Goal: Task Accomplishment & Management: Use online tool/utility

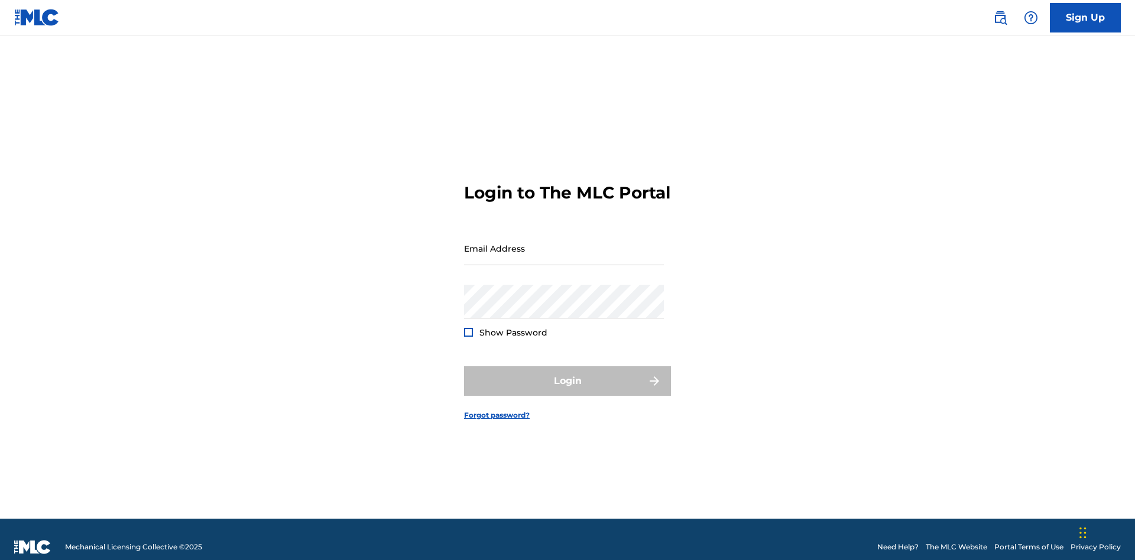
scroll to position [15, 0]
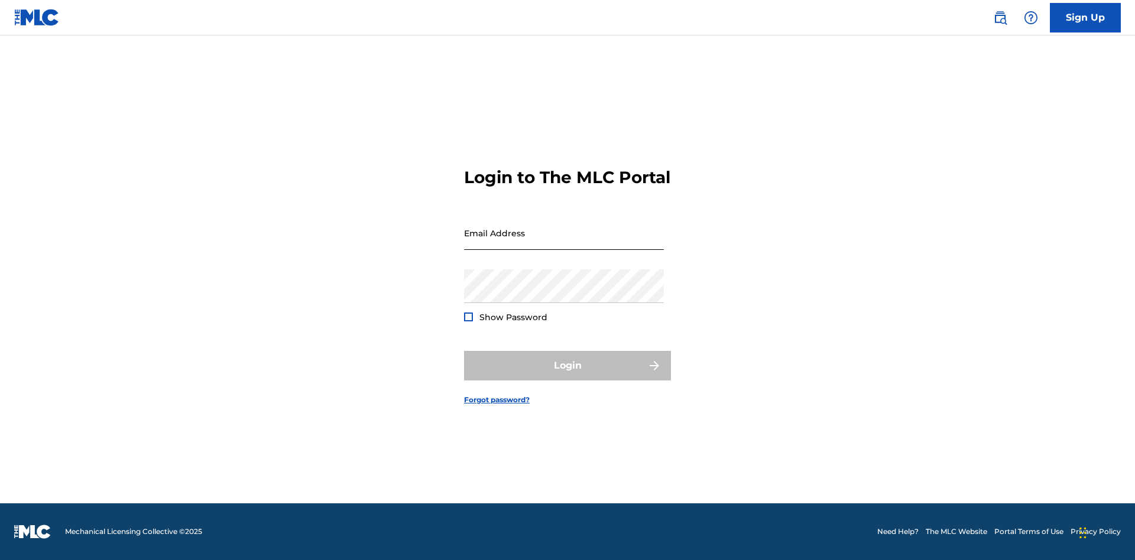
click at [564, 243] on input "Email Address" at bounding box center [564, 233] width 200 height 34
type input "[PERSON_NAME][EMAIL_ADDRESS][DOMAIN_NAME]"
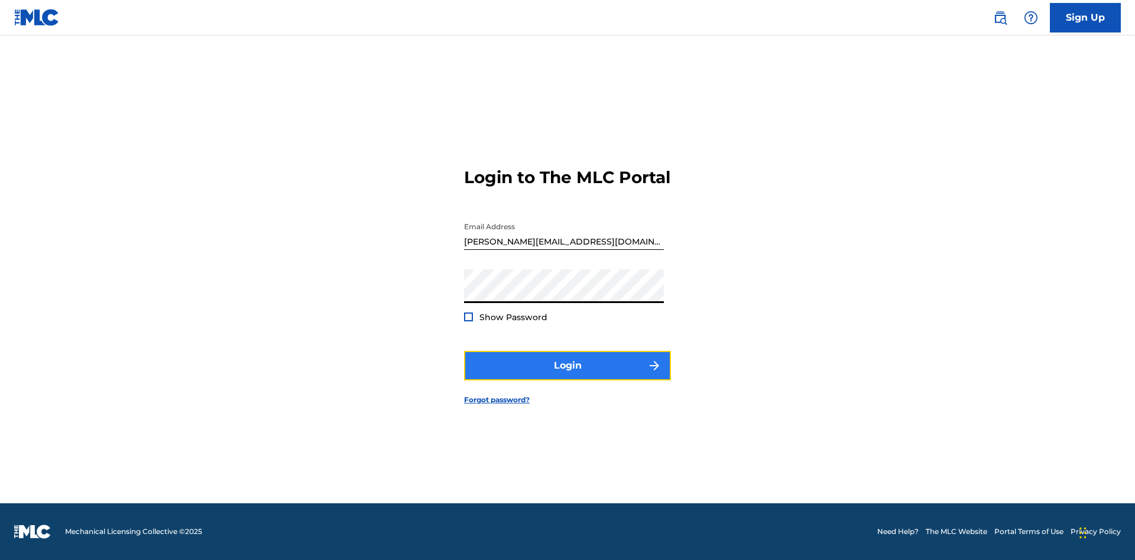
click at [567, 376] on button "Login" at bounding box center [567, 366] width 207 height 30
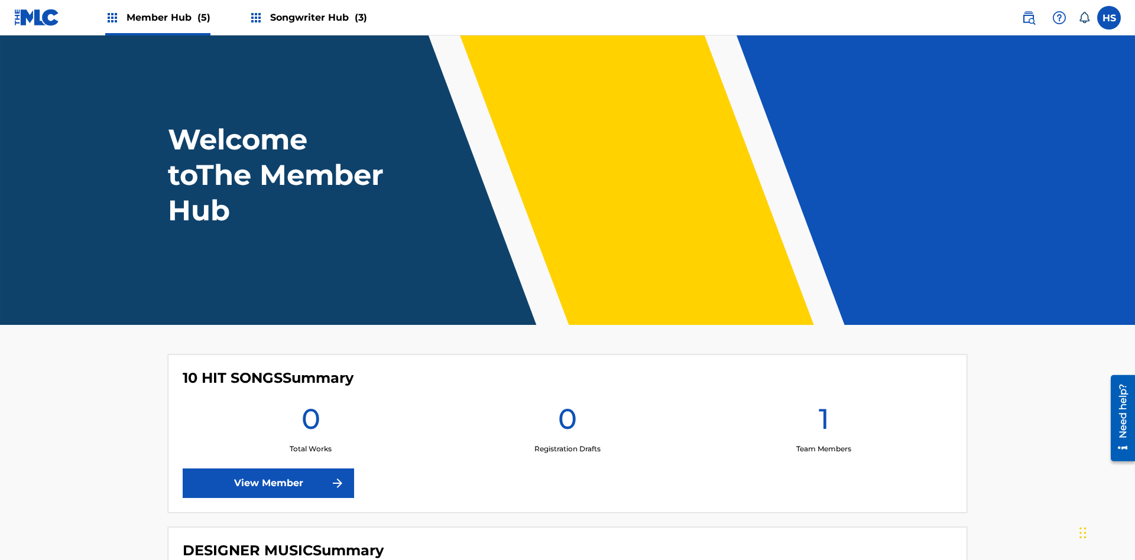
click at [317, 17] on span "Songwriter Hub (3)" at bounding box center [318, 18] width 97 height 14
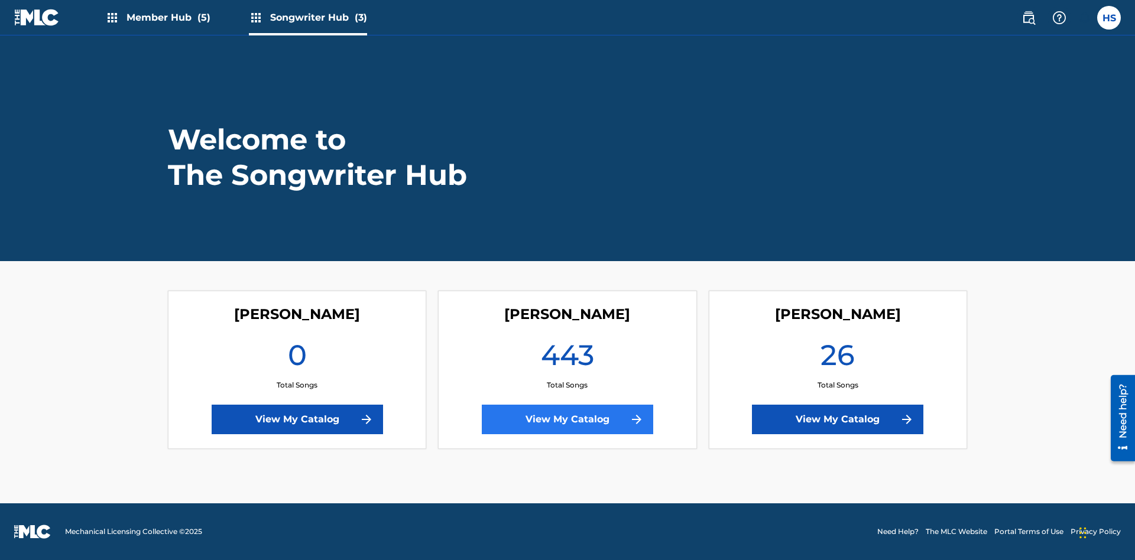
click at [567, 420] on link "View My Catalog" at bounding box center [567, 420] width 171 height 30
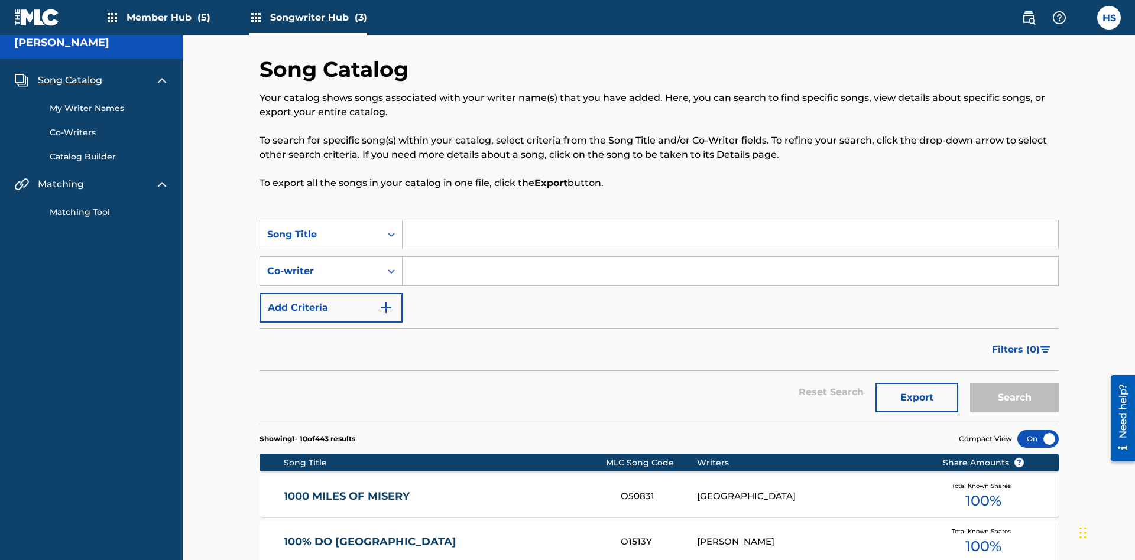
click at [70, 78] on span "Song Catalog" at bounding box center [70, 80] width 64 height 14
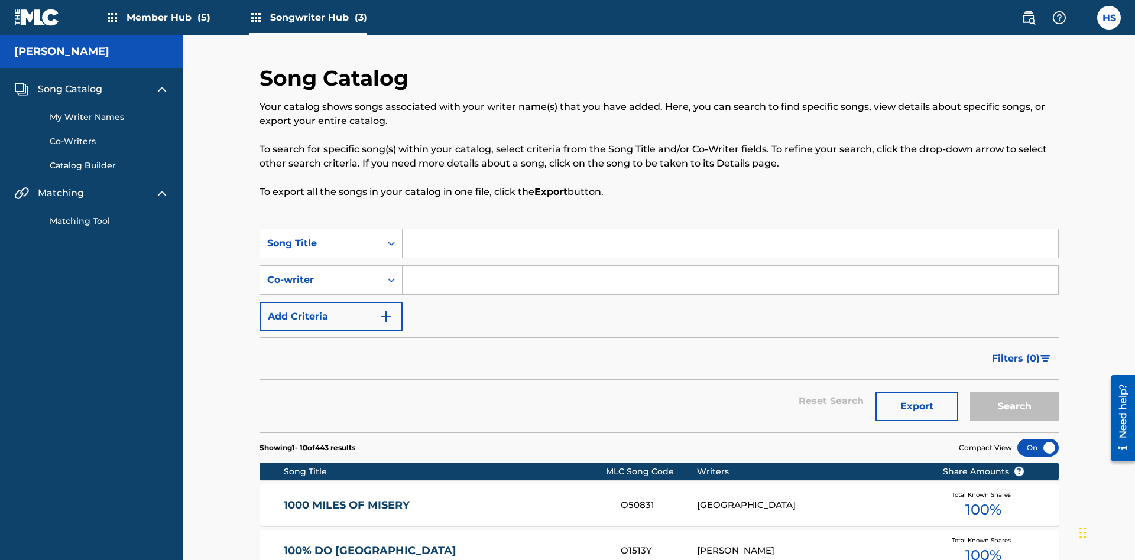
scroll to position [165, 0]
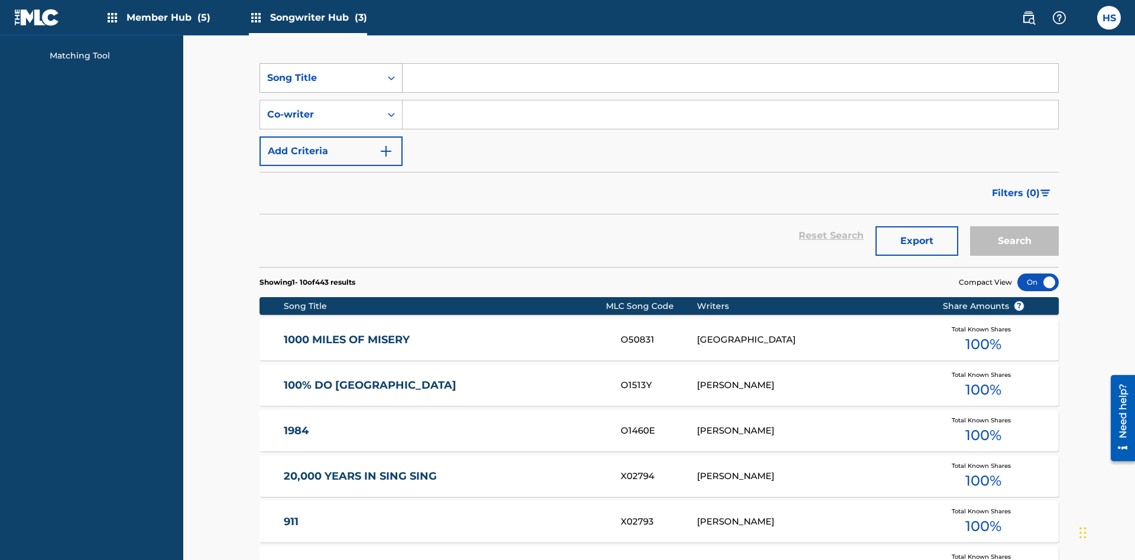
click at [320, 78] on div "Song Title" at bounding box center [320, 78] width 106 height 14
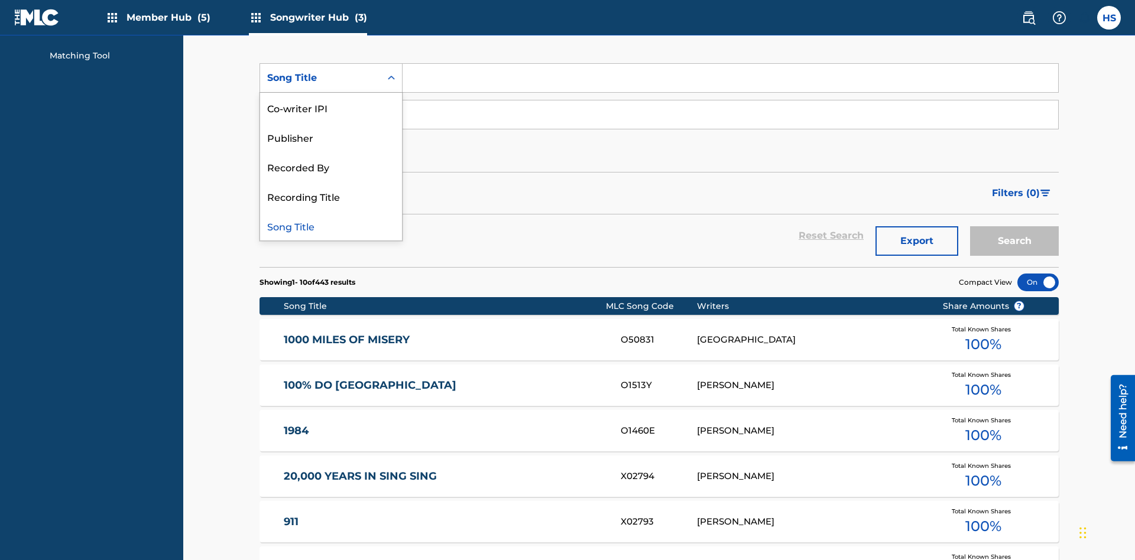
click at [331, 226] on div "Song Title" at bounding box center [331, 226] width 142 height 30
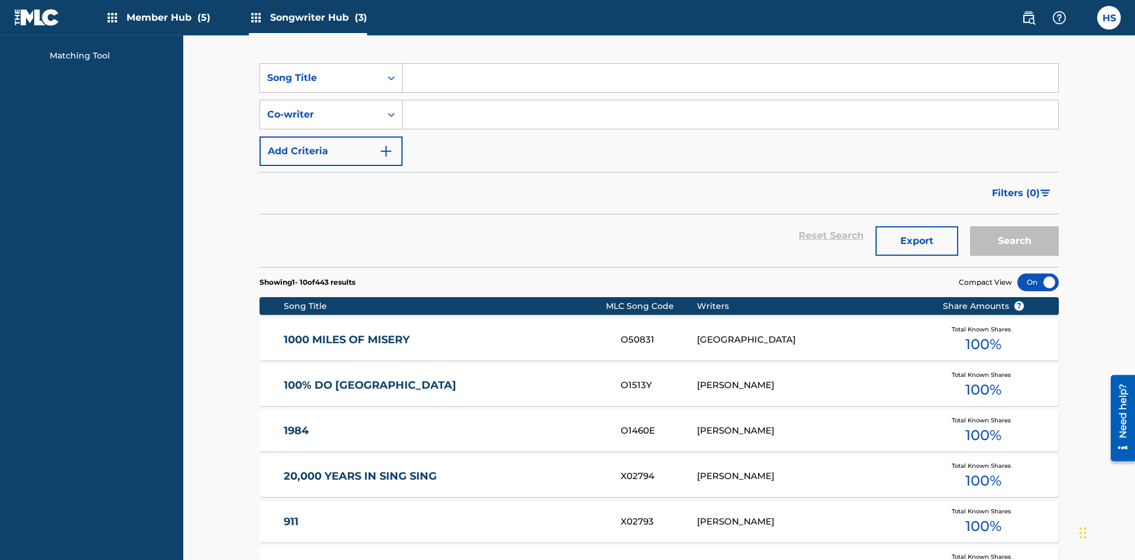
scroll to position [202, 0]
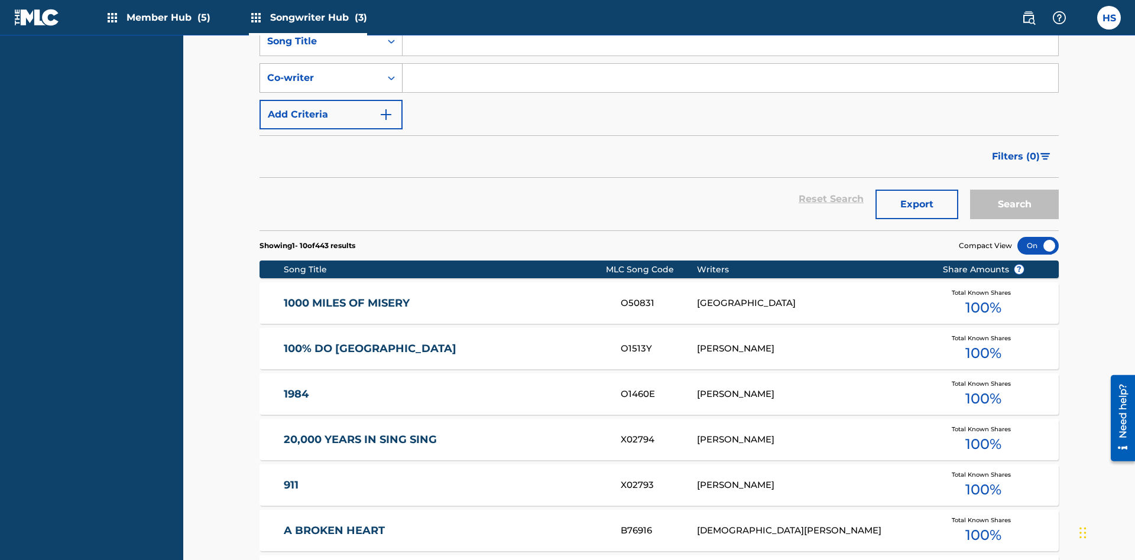
click at [320, 78] on div "Co-writer" at bounding box center [320, 78] width 106 height 14
click at [331, 226] on div "Co-writer" at bounding box center [331, 226] width 142 height 30
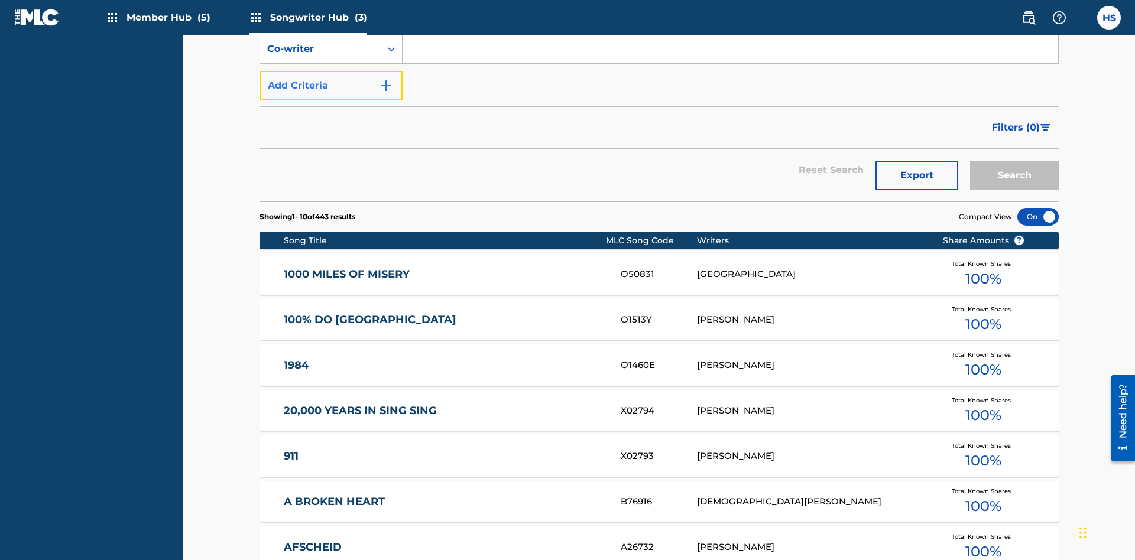
click at [331, 86] on button "Add Criteria" at bounding box center [330, 86] width 143 height 30
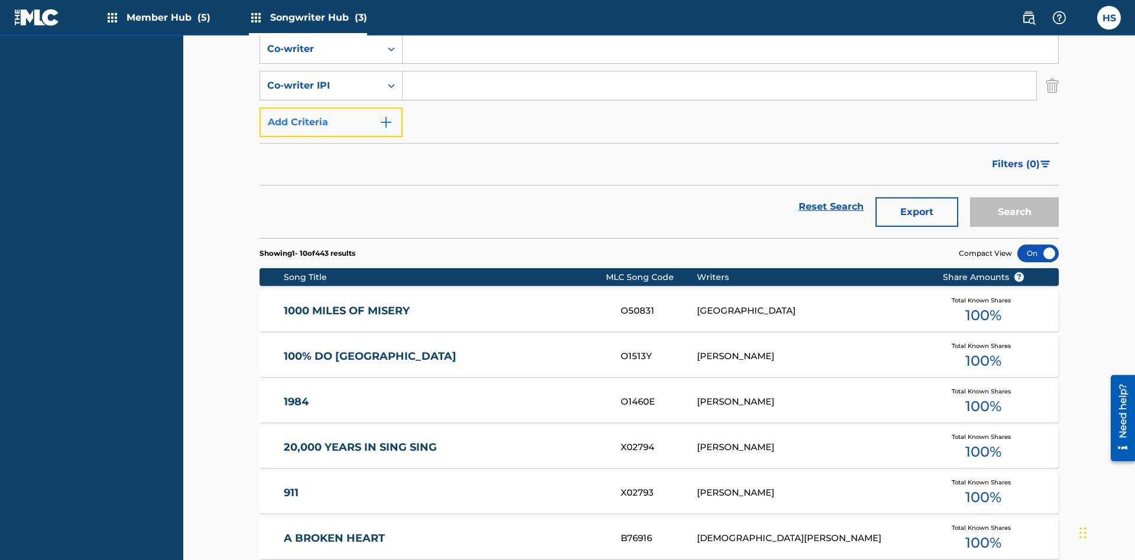
scroll to position [239, 0]
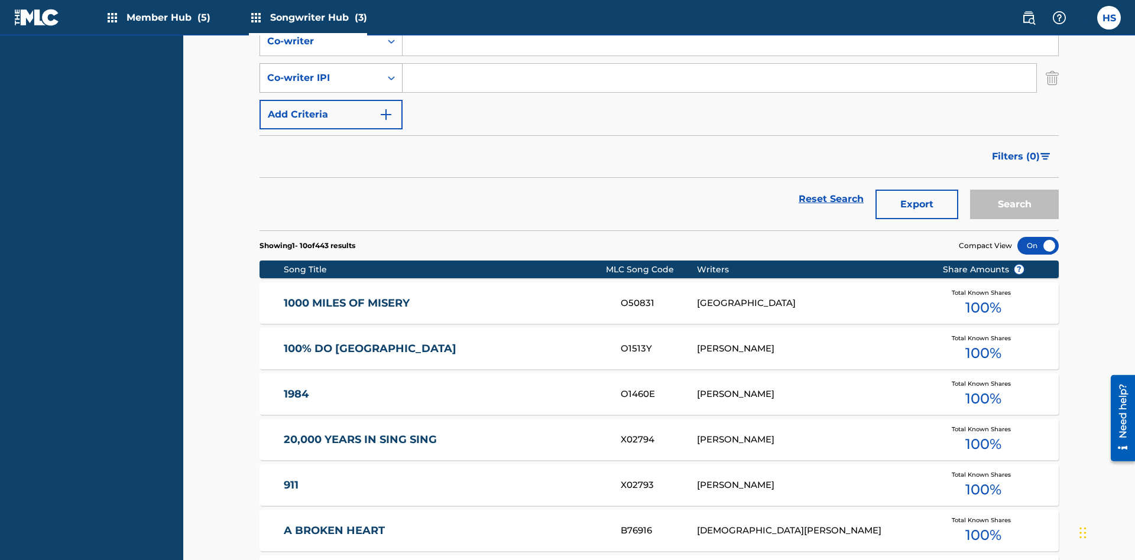
click at [320, 78] on div "Co-writer IPI" at bounding box center [320, 78] width 106 height 14
click at [331, 196] on div "Co-writer IPI" at bounding box center [331, 196] width 142 height 30
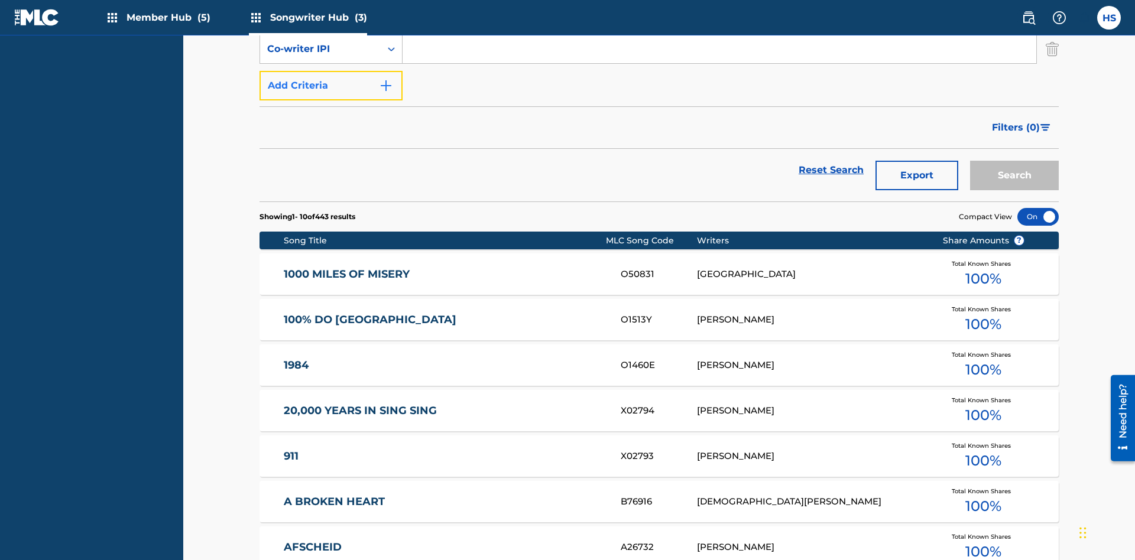
click at [331, 86] on button "Add Criteria" at bounding box center [330, 86] width 143 height 30
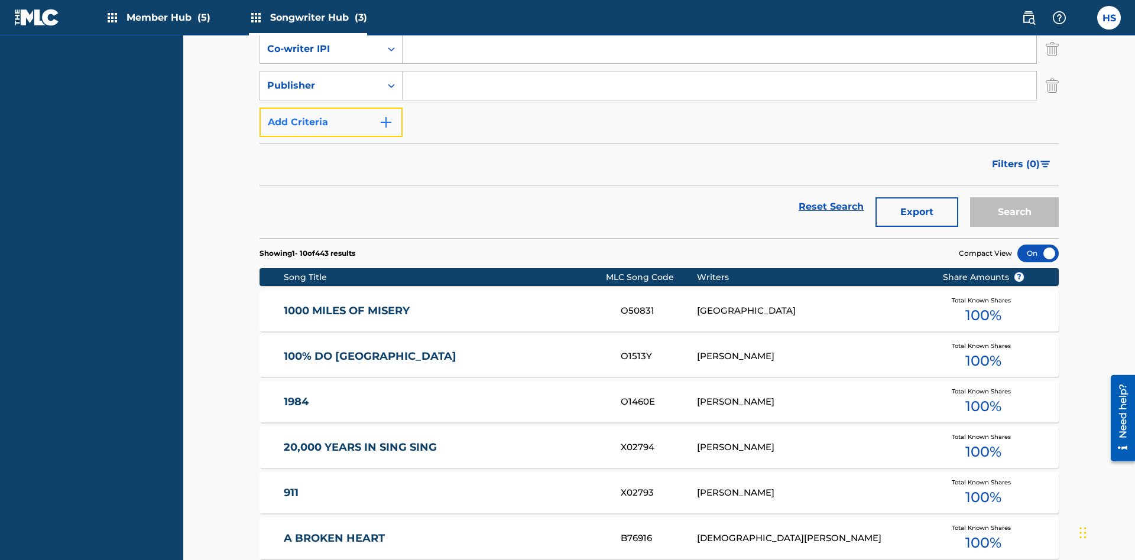
scroll to position [275, 0]
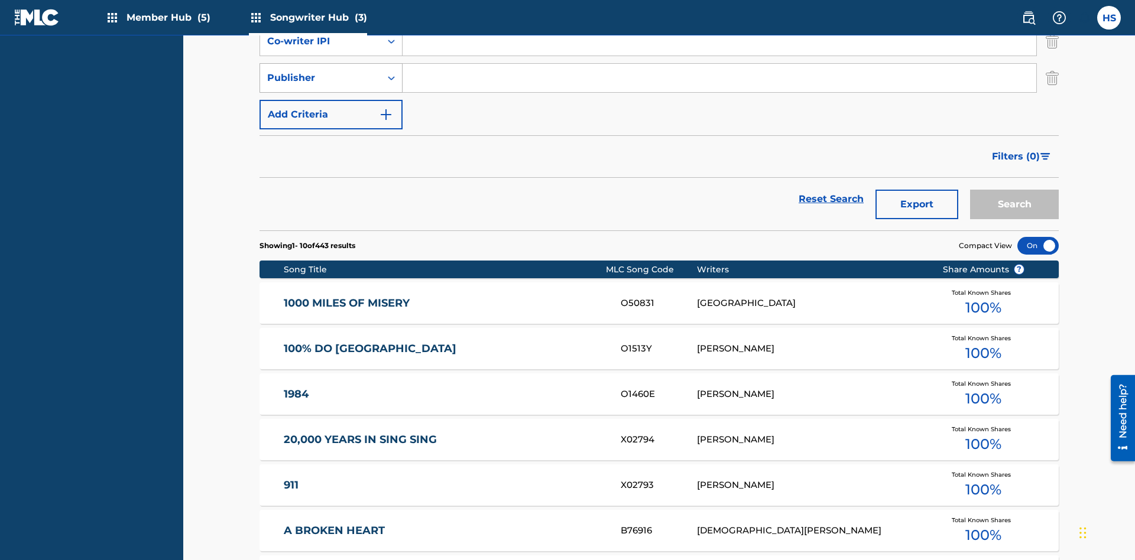
click at [320, 78] on div "Publisher" at bounding box center [320, 78] width 106 height 14
click at [331, 108] on div "Recorded By" at bounding box center [331, 108] width 142 height 30
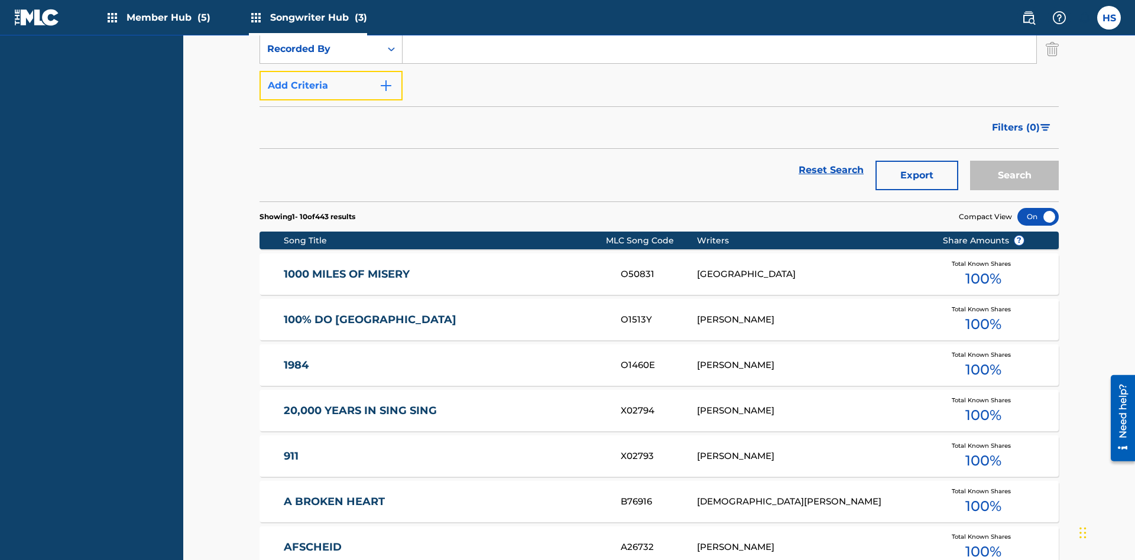
click at [331, 86] on button "Add Criteria" at bounding box center [330, 86] width 143 height 30
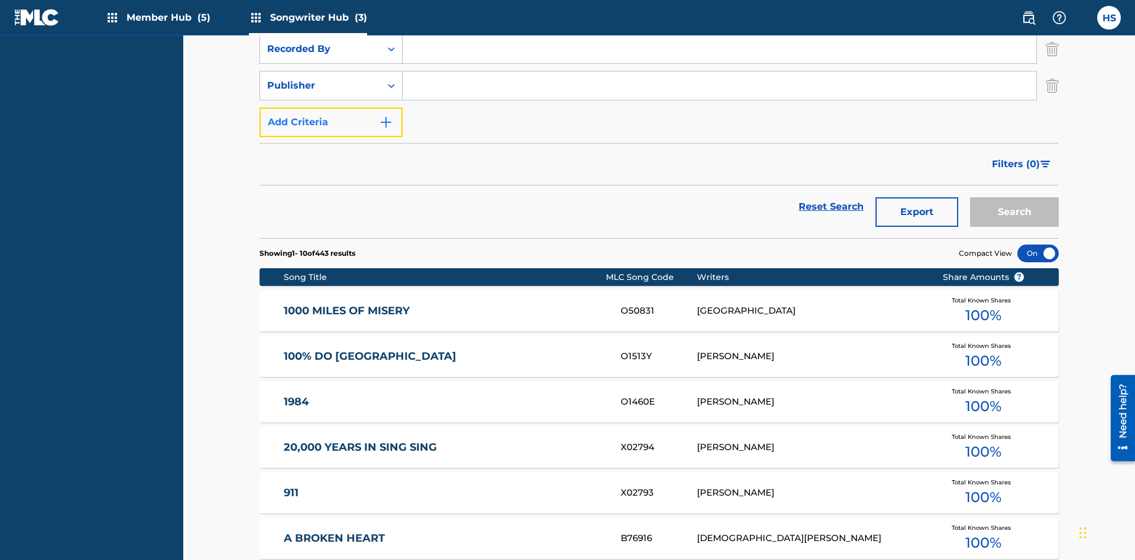
scroll to position [312, 0]
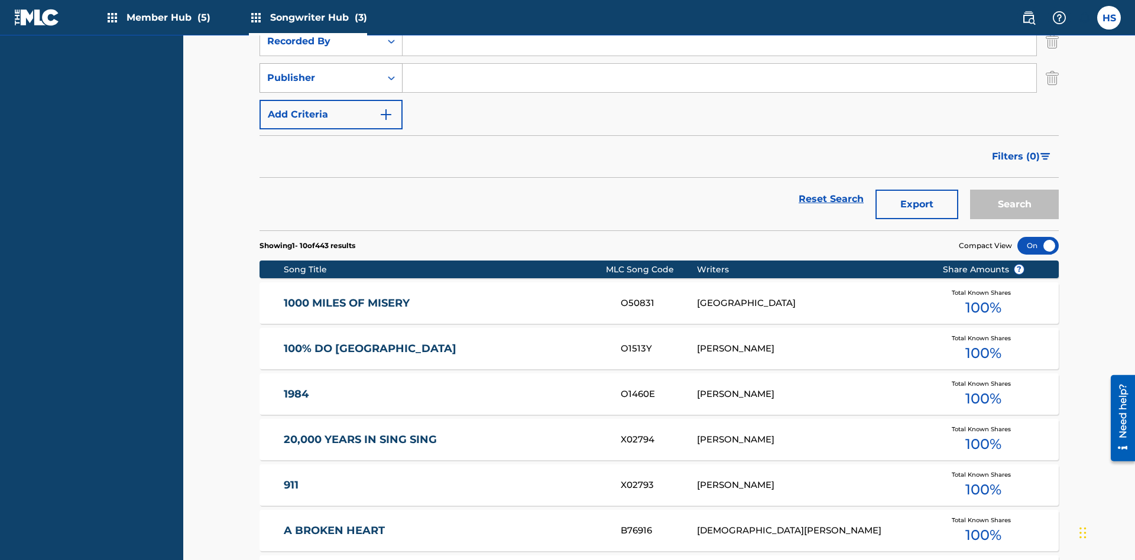
click at [320, 78] on div "Publisher" at bounding box center [320, 78] width 106 height 14
click at [331, 137] on div "Publisher" at bounding box center [331, 137] width 142 height 30
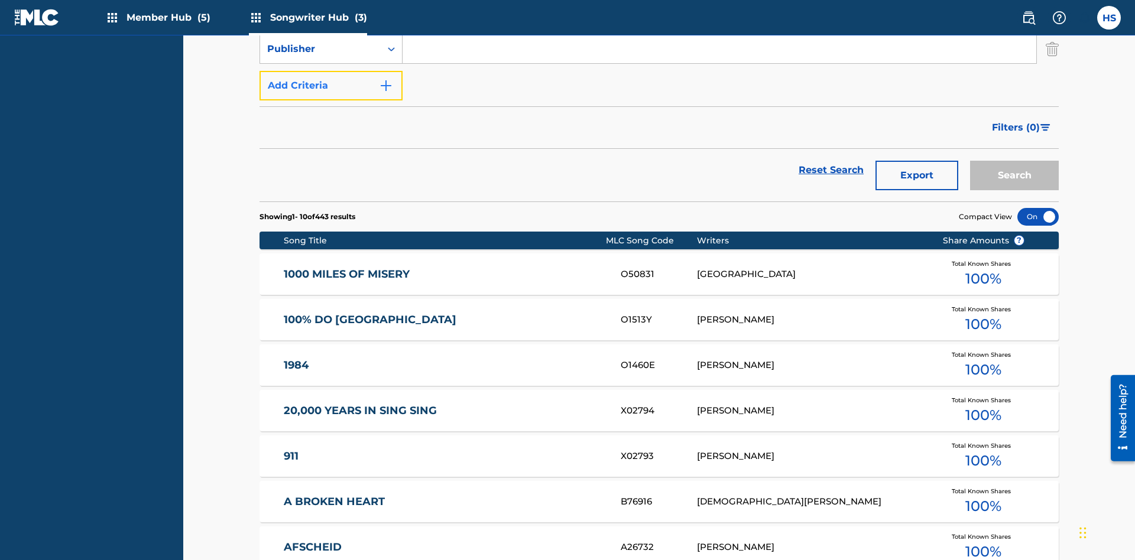
click at [331, 86] on button "Add Criteria" at bounding box center [330, 86] width 143 height 30
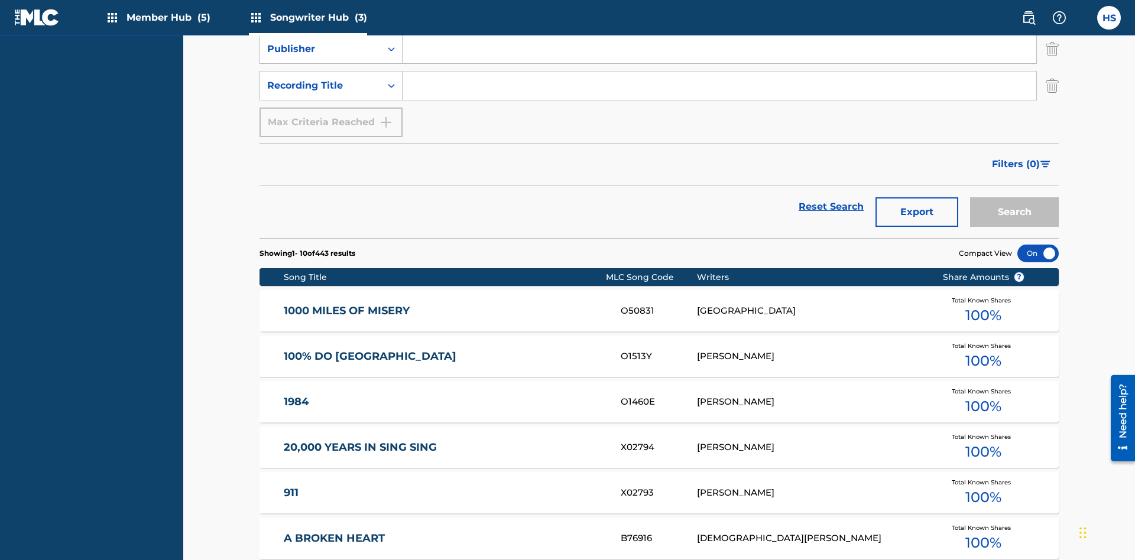
scroll to position [349, 0]
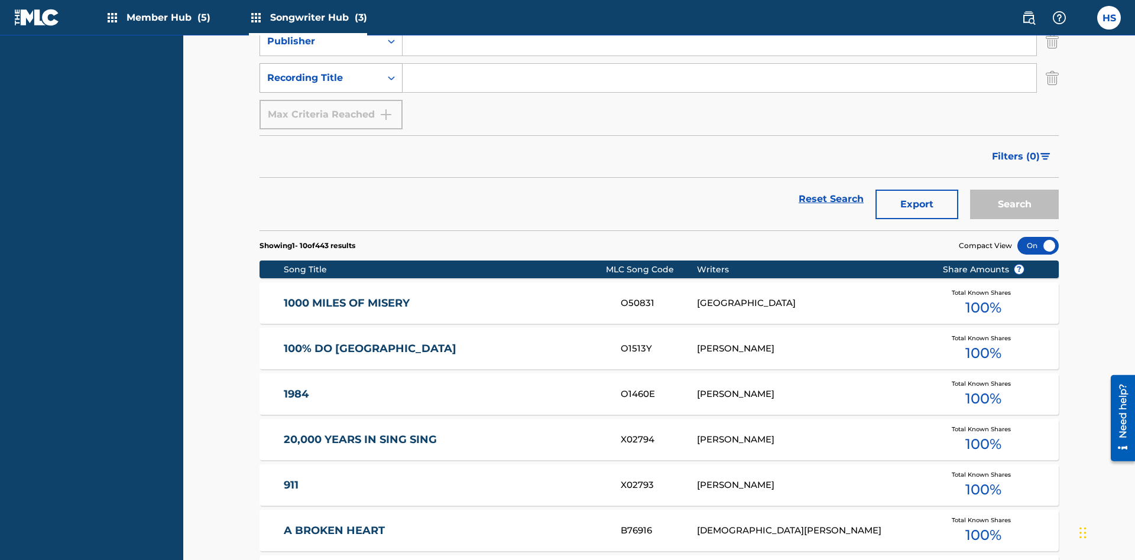
click at [320, 78] on div "Recording Title" at bounding box center [320, 78] width 106 height 14
click at [331, 108] on div "Recording Title" at bounding box center [331, 108] width 142 height 30
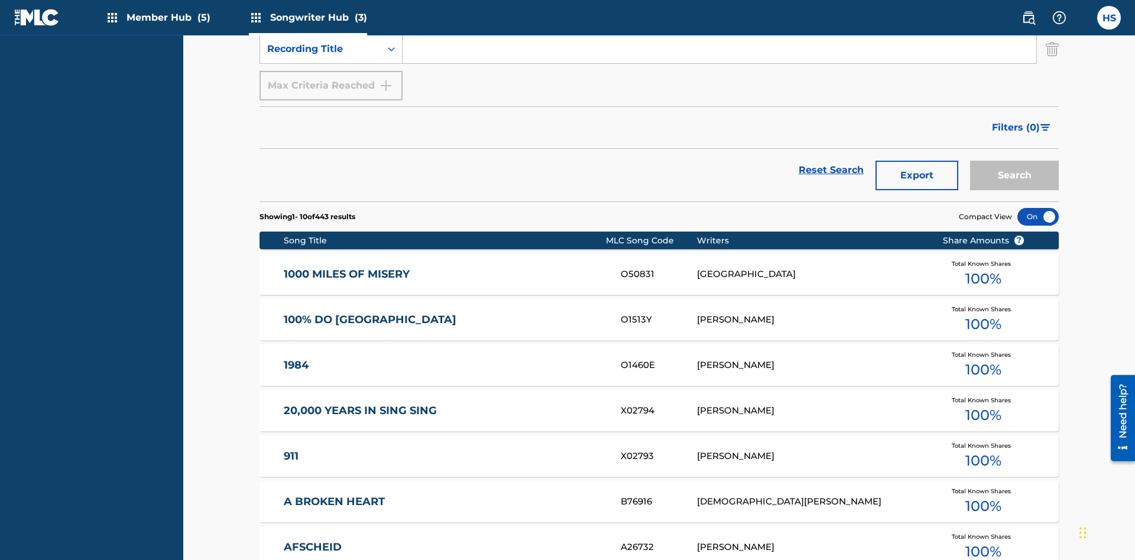
scroll to position [158, 0]
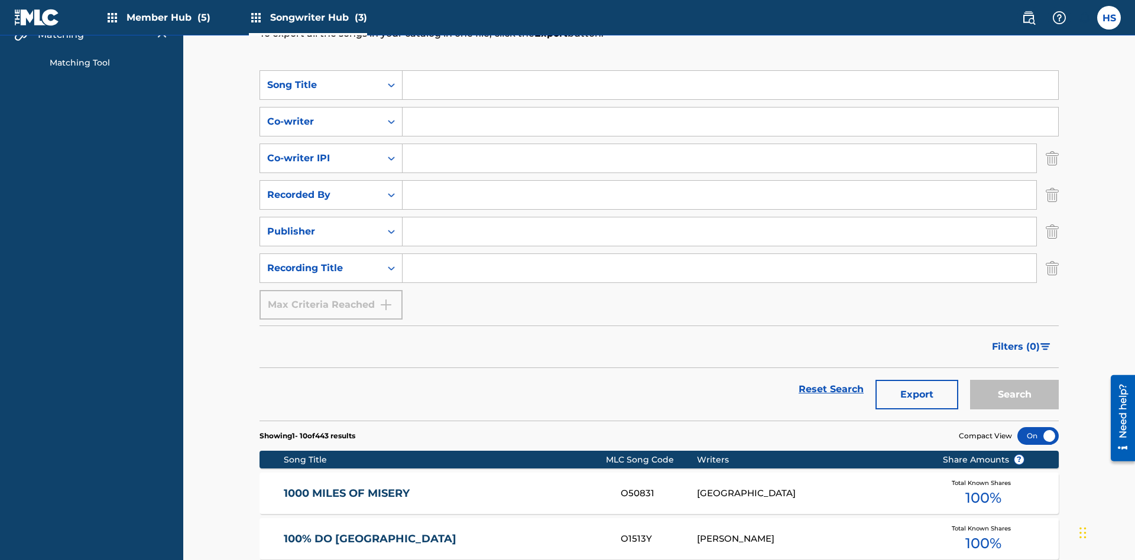
click at [730, 85] on input "Search Form" at bounding box center [730, 85] width 655 height 28
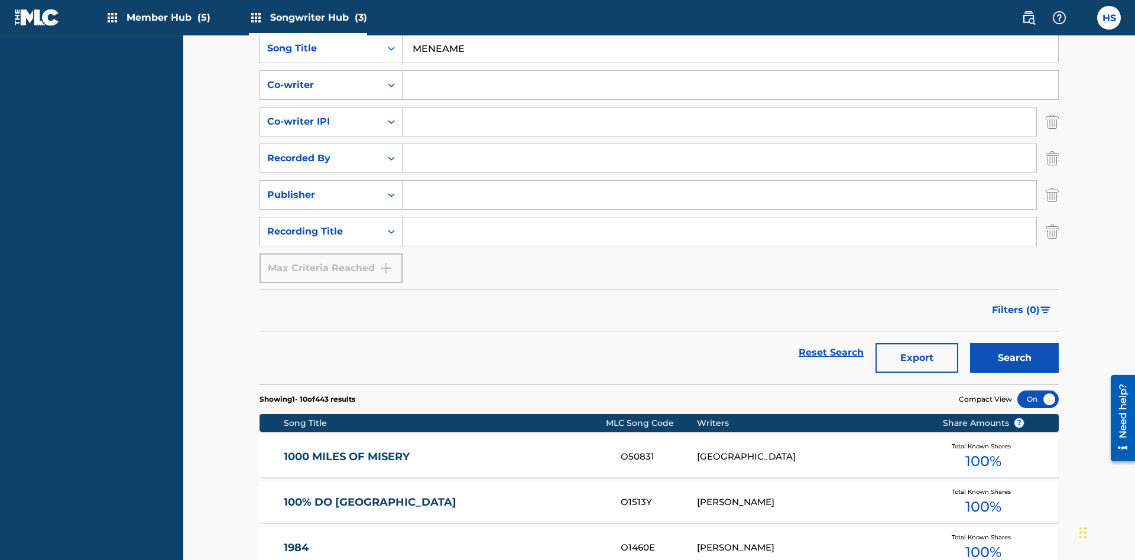
type input "MENEAME"
click at [730, 85] on input "Search Form" at bounding box center [730, 85] width 655 height 28
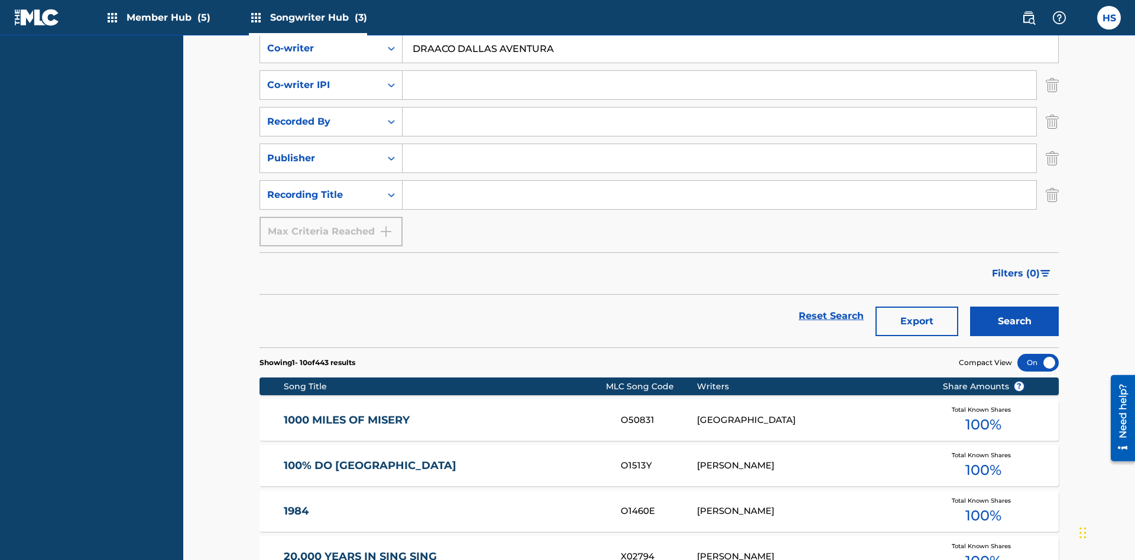
type input "DRAACO DALLAS AVENTURA"
click at [719, 85] on input "Search Form" at bounding box center [720, 85] width 634 height 28
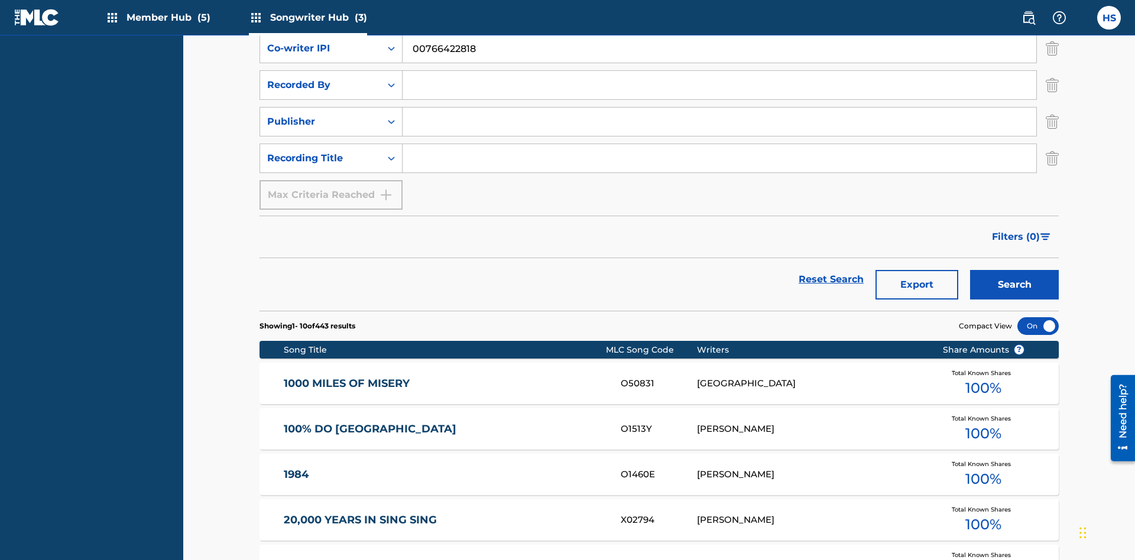
type input "00766422818"
click at [719, 85] on input "Search Form" at bounding box center [720, 85] width 634 height 28
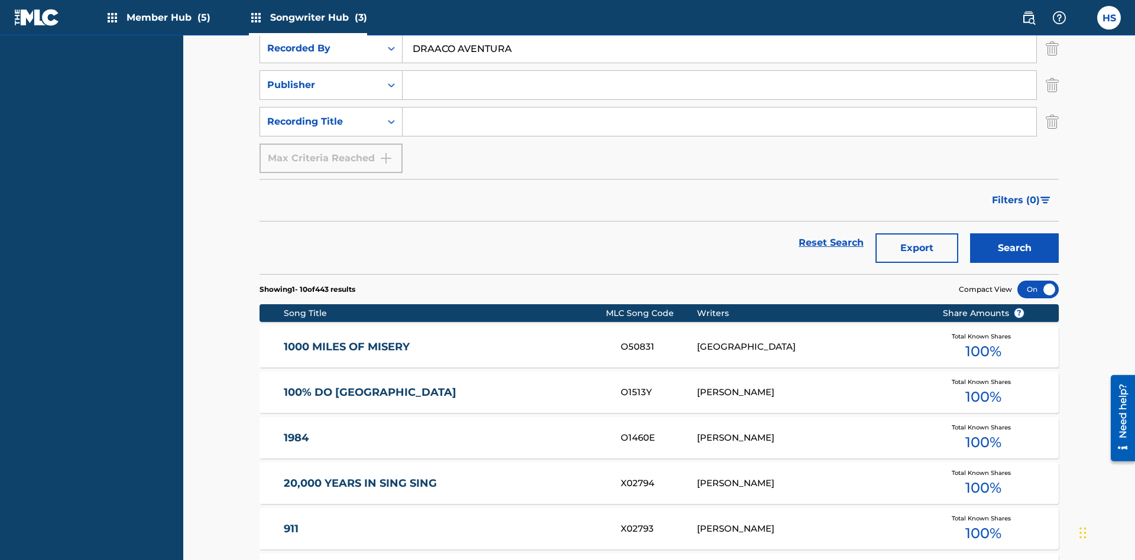
type input "DRAACO AVENTURA"
click at [719, 85] on input "Search Form" at bounding box center [720, 85] width 634 height 28
type input "DRAACO AVENTURA PUB DESIGNEE"
